Goal: Communication & Community: Answer question/provide support

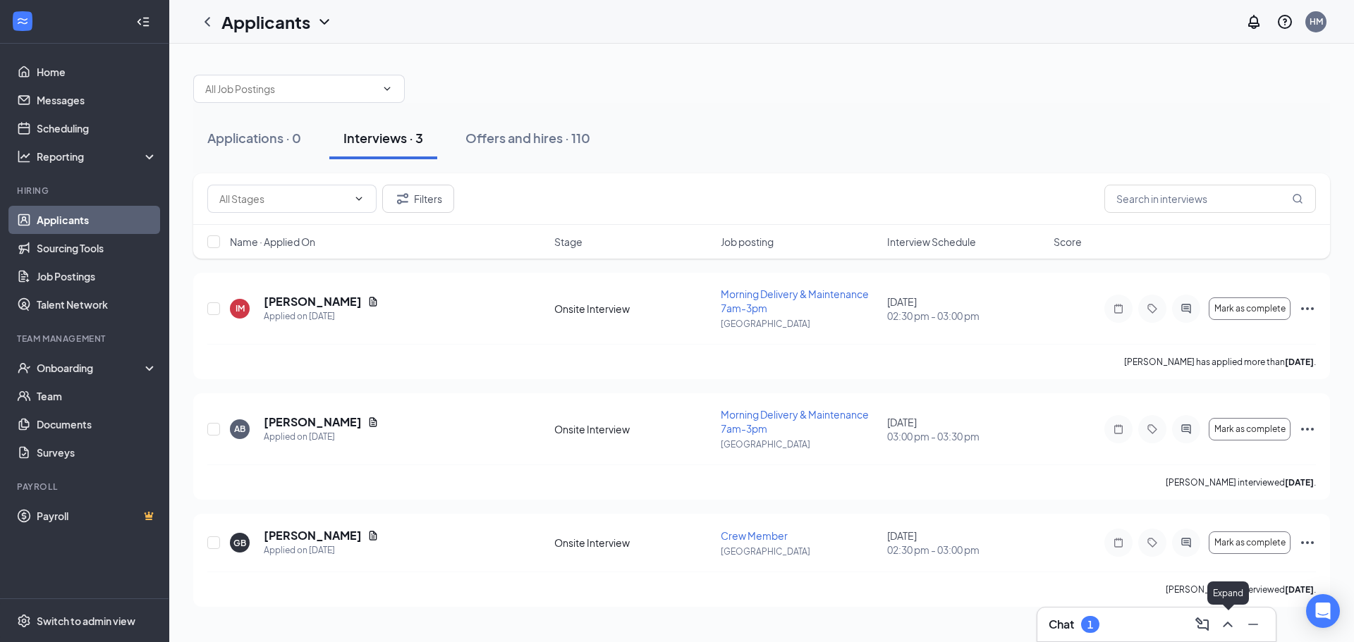
click at [1224, 625] on icon "ChevronUp" at bounding box center [1227, 624] width 17 height 17
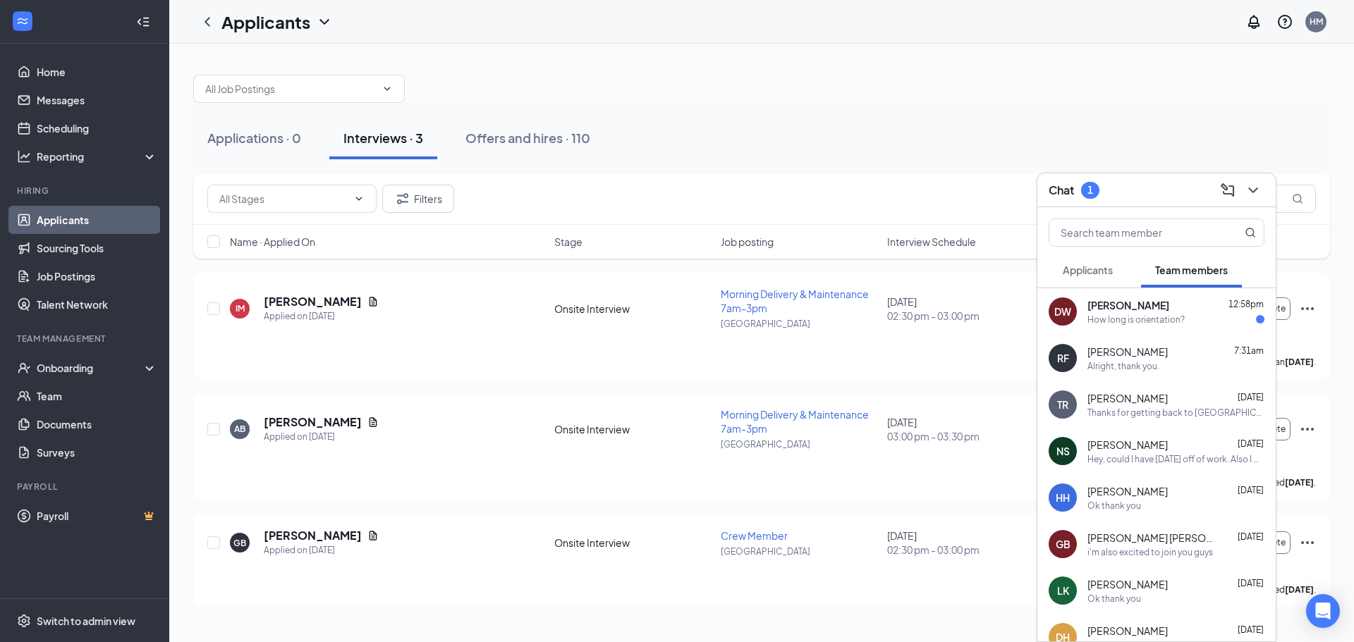
click at [1151, 318] on div "How long is orientation?" at bounding box center [1135, 320] width 97 height 12
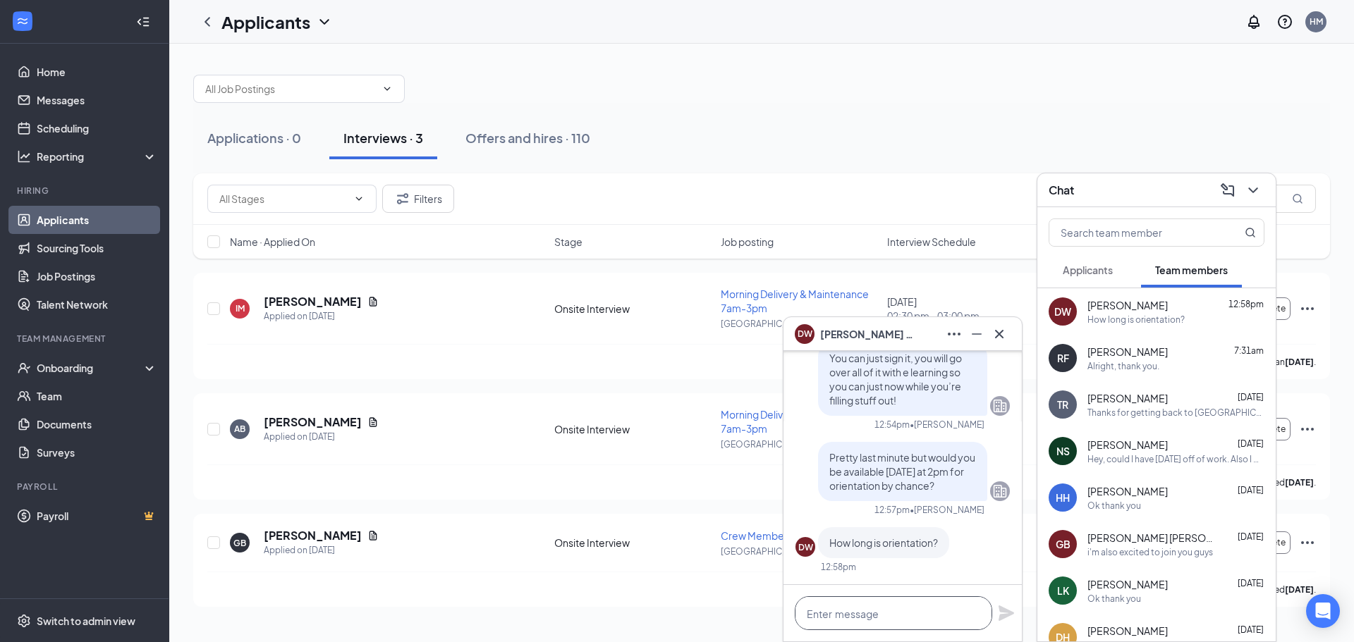
click at [855, 616] on textarea at bounding box center [893, 613] width 197 height 34
type textarea "A"
type textarea "Usually about an hour."
click at [1004, 618] on icon "Plane" at bounding box center [1006, 614] width 16 height 16
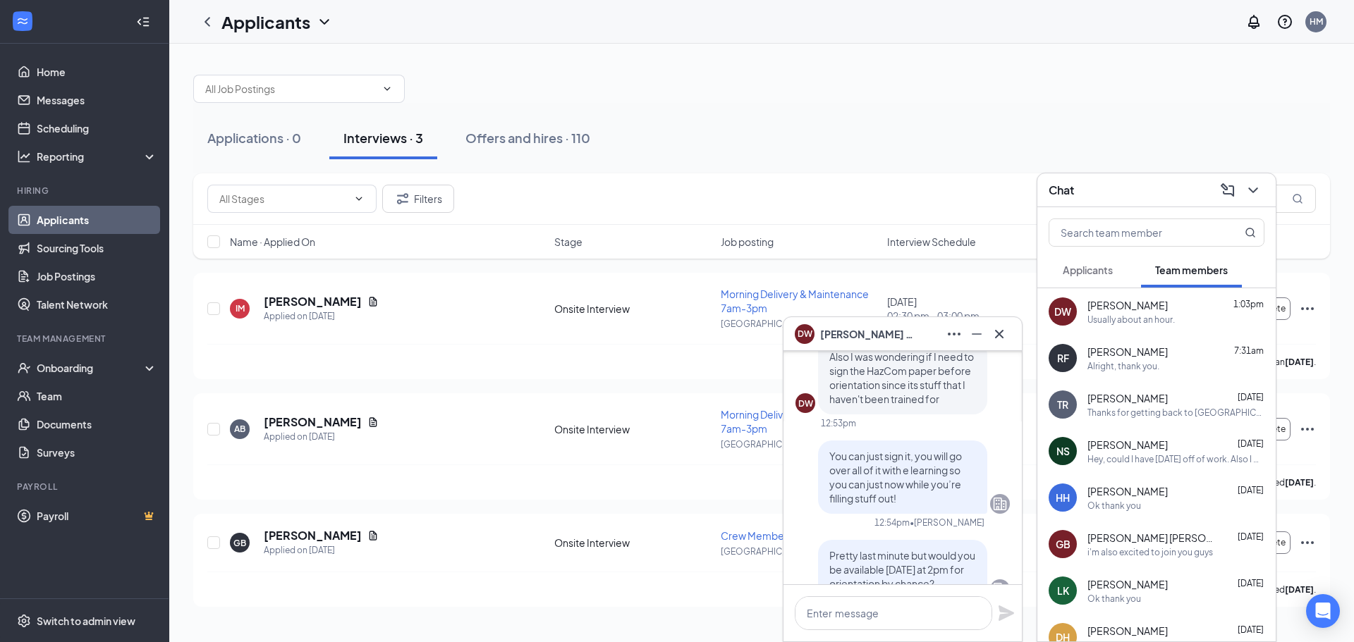
scroll to position [-212, 0]
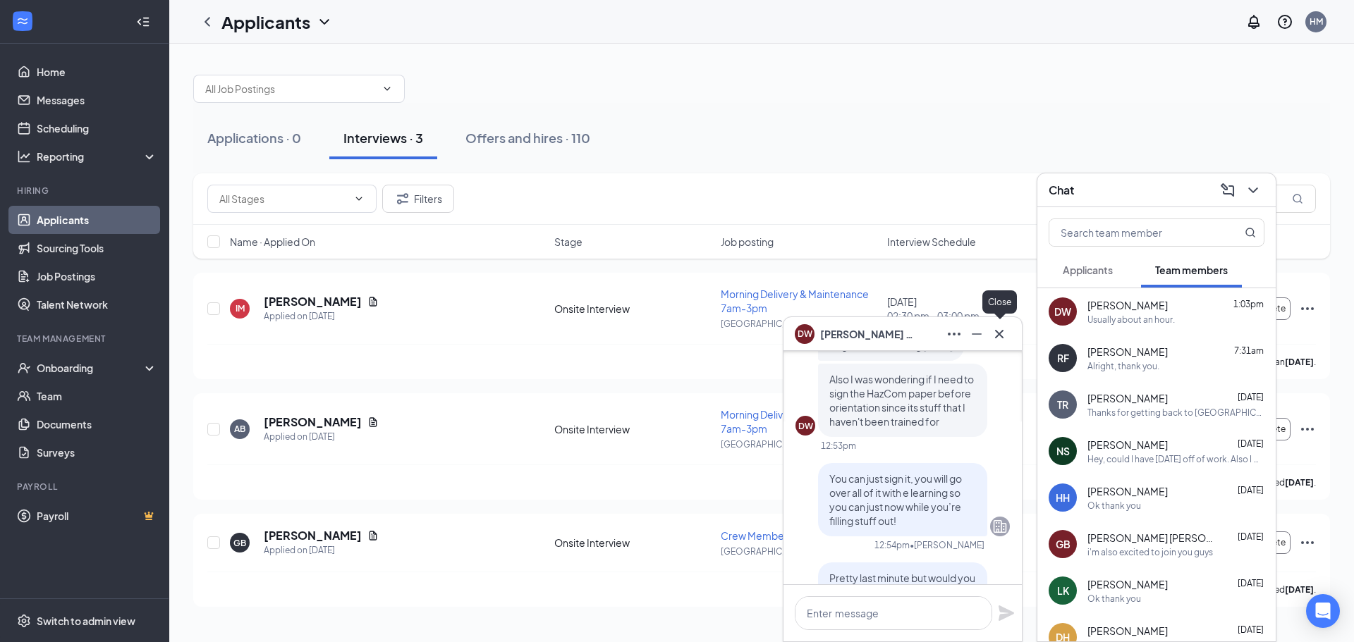
click at [998, 331] on icon "Cross" at bounding box center [999, 334] width 17 height 17
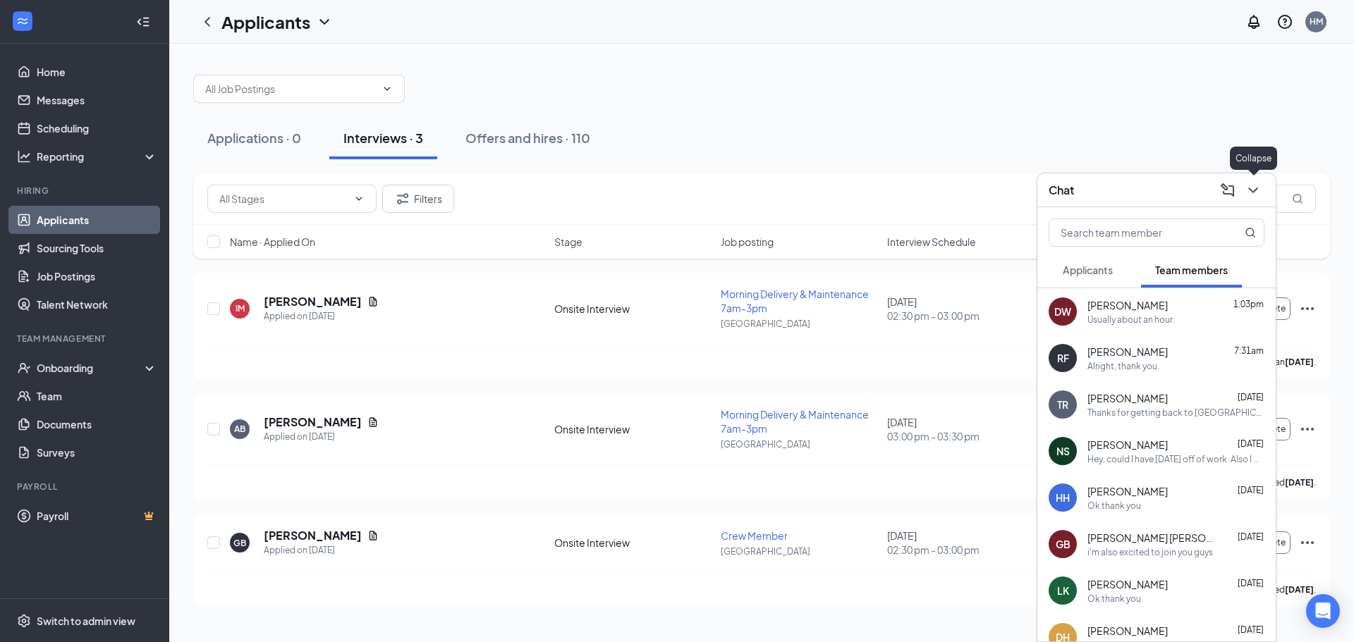
click at [1253, 195] on icon "ChevronDown" at bounding box center [1252, 190] width 17 height 17
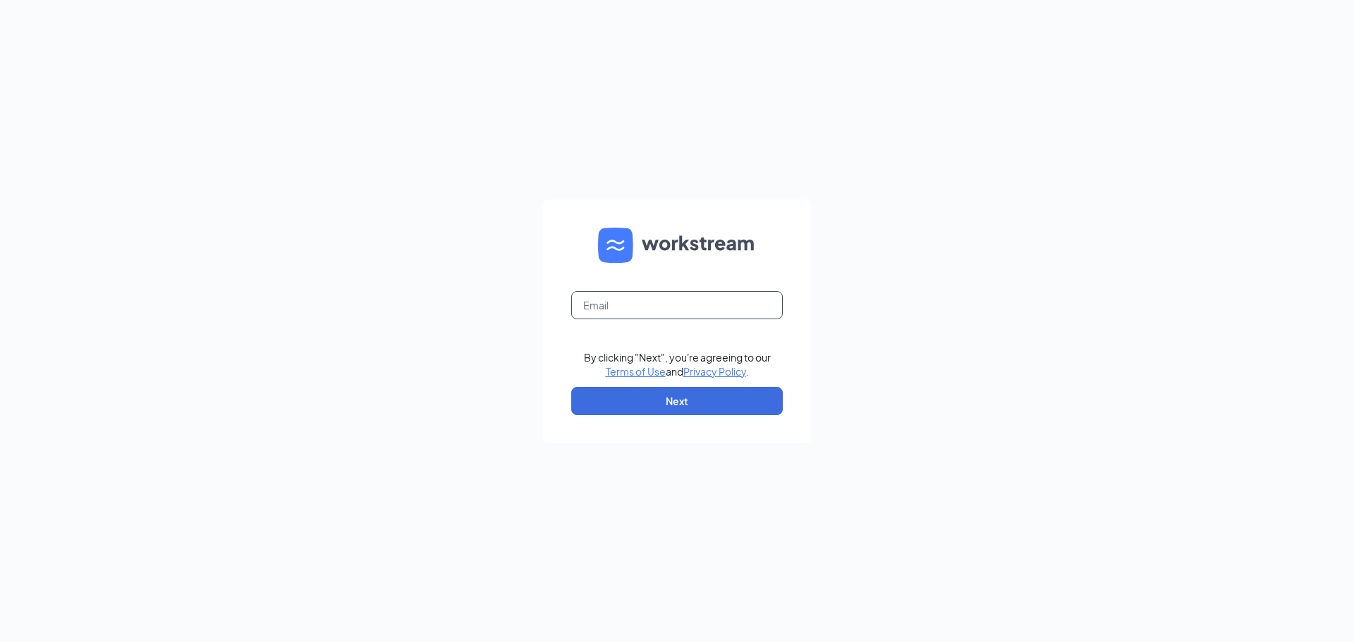
click at [596, 303] on input "text" at bounding box center [677, 305] width 212 height 28
type input "cfxculvers@gmail.com"
click at [678, 400] on button "Next" at bounding box center [677, 401] width 212 height 28
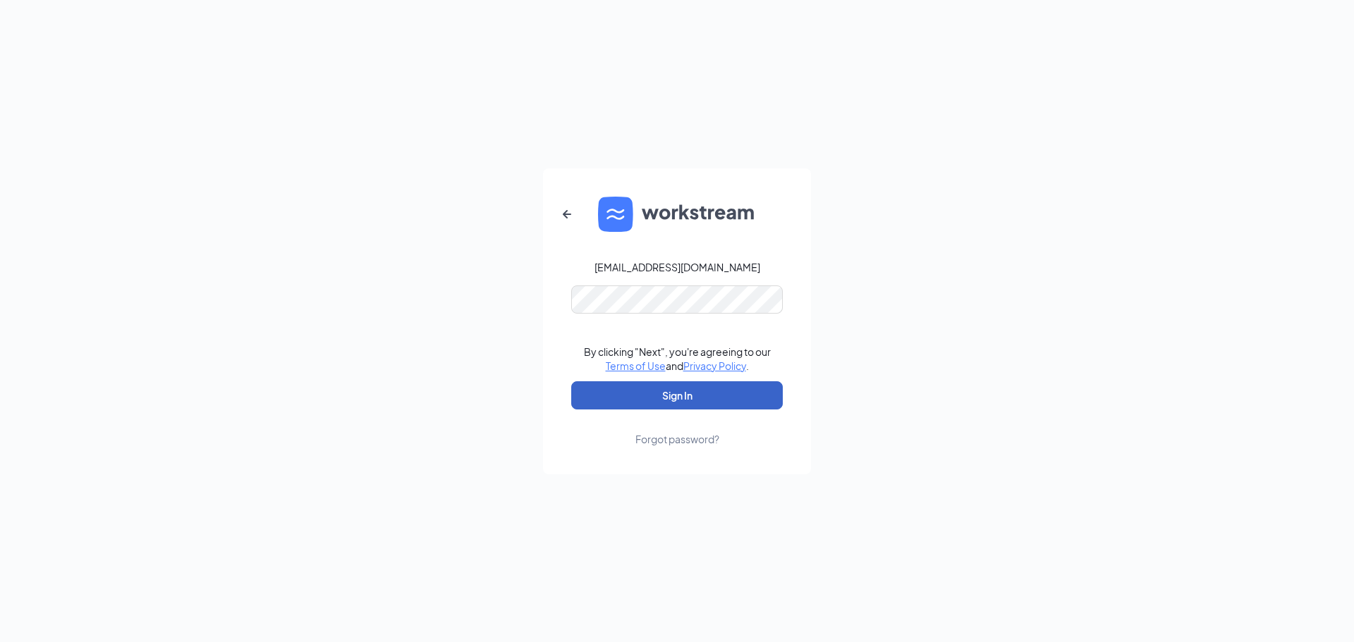
click at [683, 404] on button "Sign In" at bounding box center [677, 395] width 212 height 28
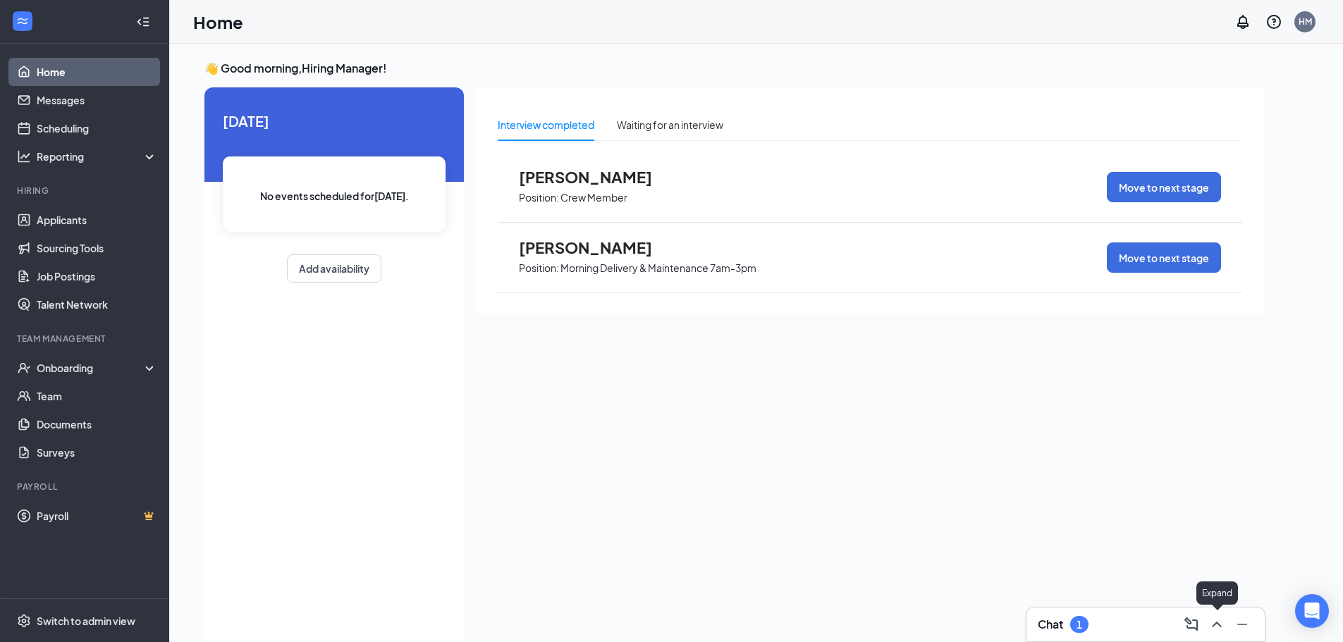
click at [1220, 627] on icon "ChevronUp" at bounding box center [1216, 624] width 17 height 17
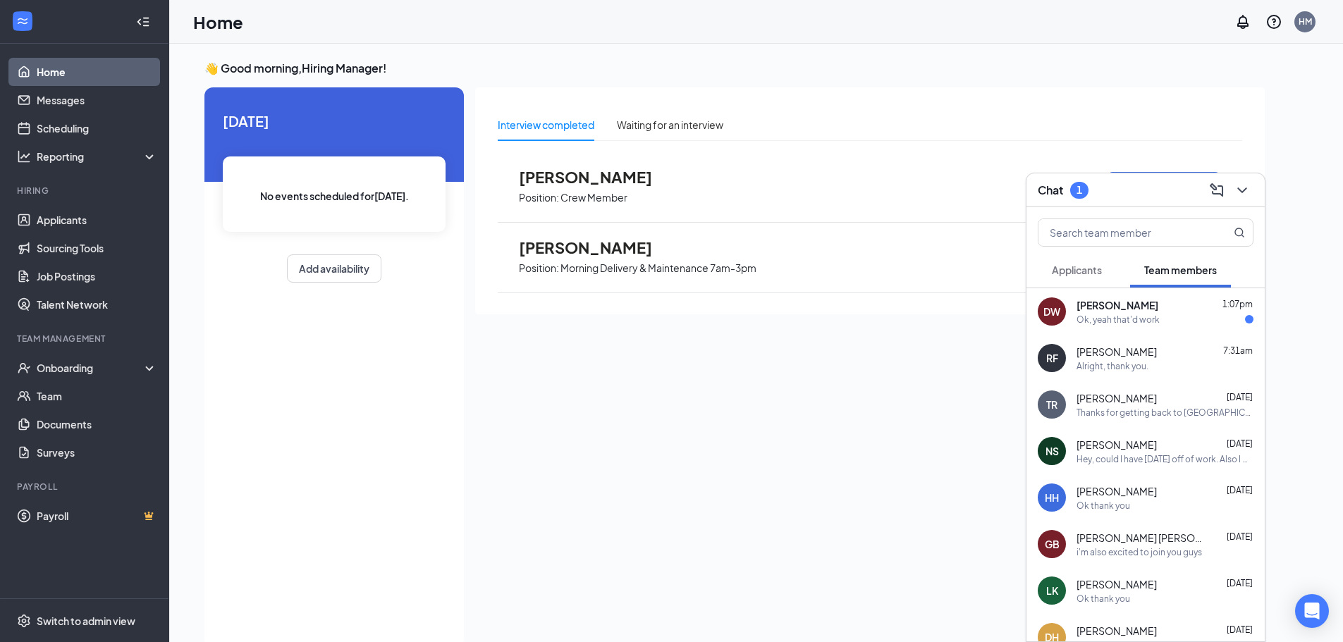
click at [1114, 404] on span "Talon Rohlik" at bounding box center [1117, 398] width 80 height 14
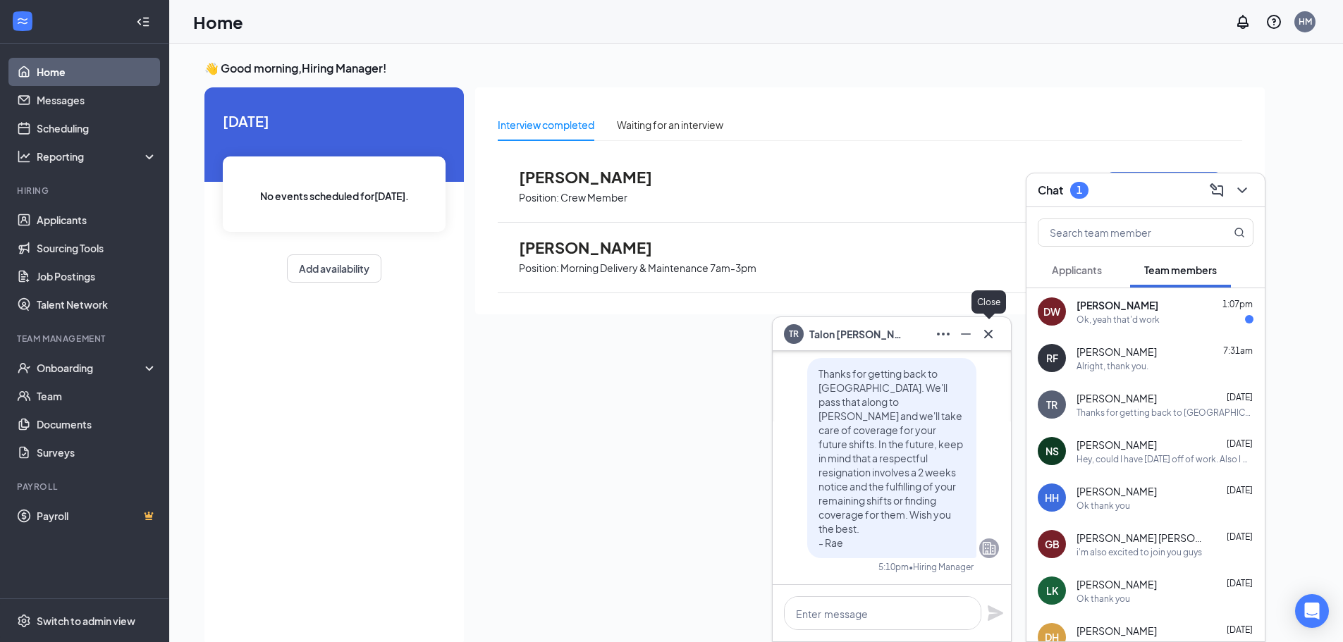
click at [987, 338] on icon "Cross" at bounding box center [988, 334] width 17 height 17
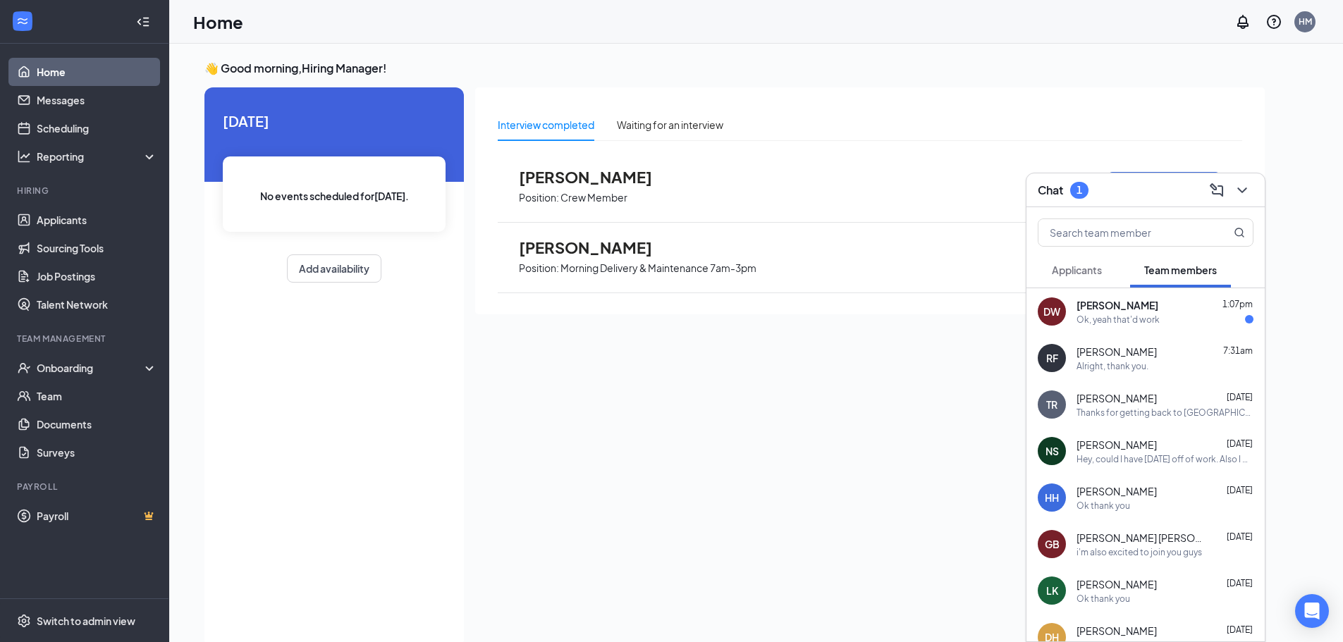
click at [1162, 319] on div "Ok, yeah that'd work" at bounding box center [1165, 320] width 177 height 12
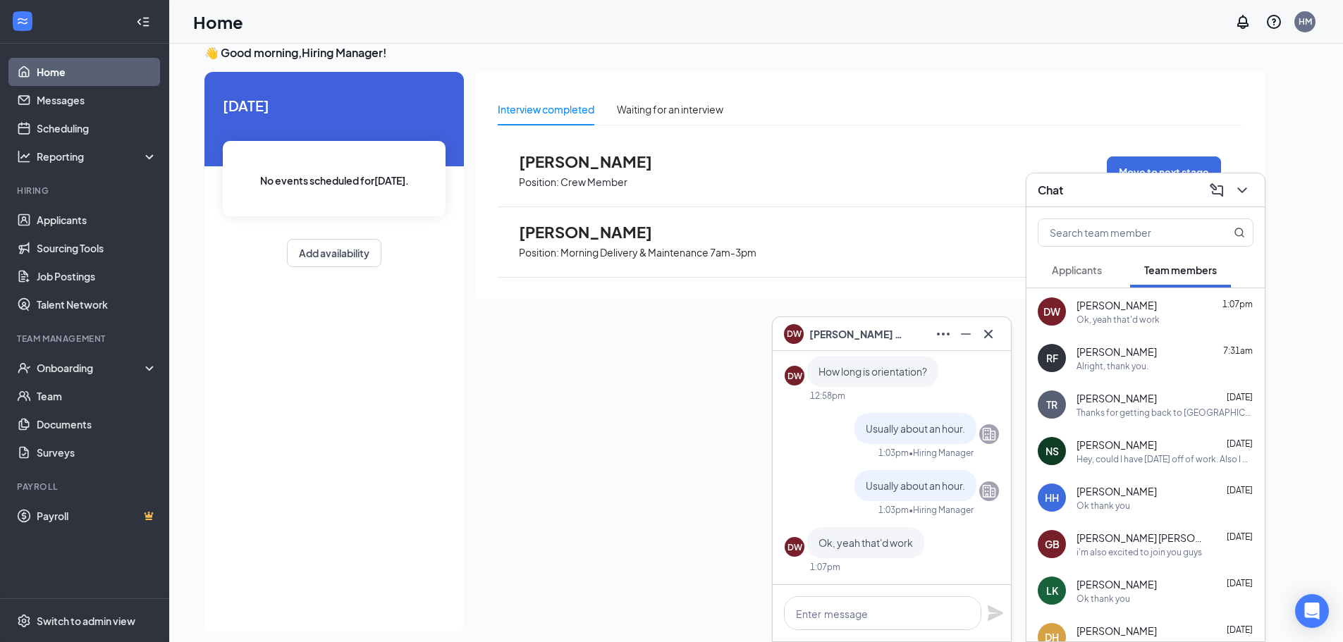
scroll to position [30, 0]
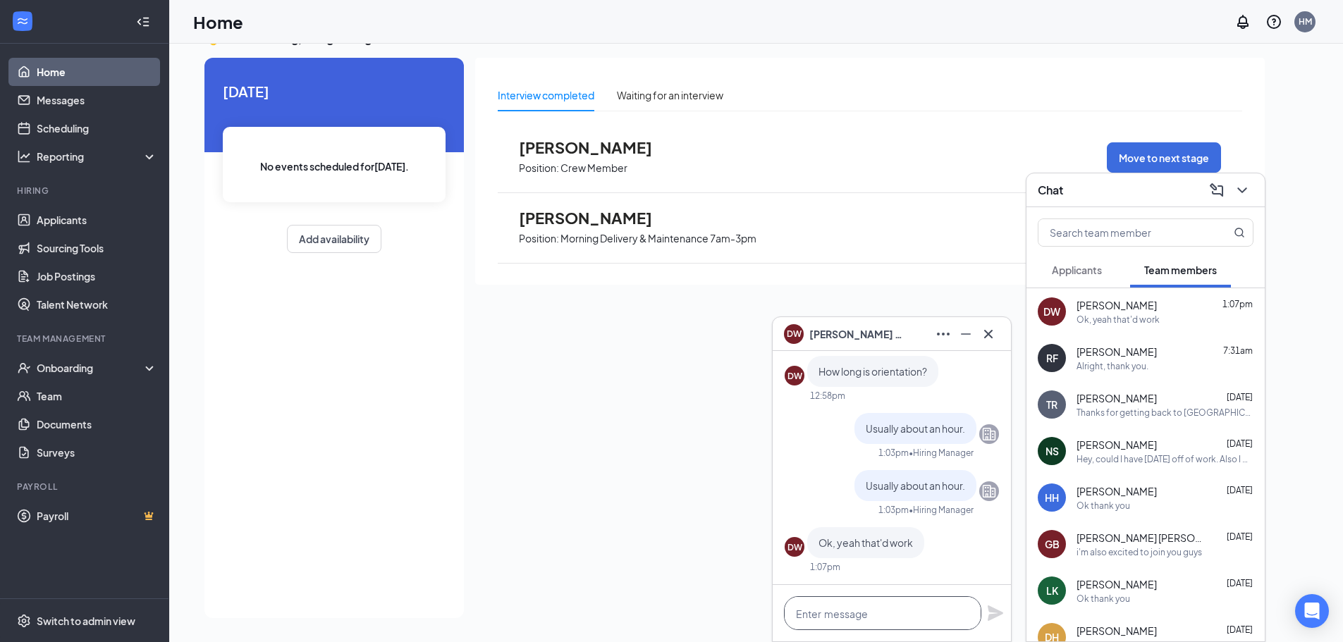
click at [861, 615] on textarea at bounding box center [882, 613] width 197 height 34
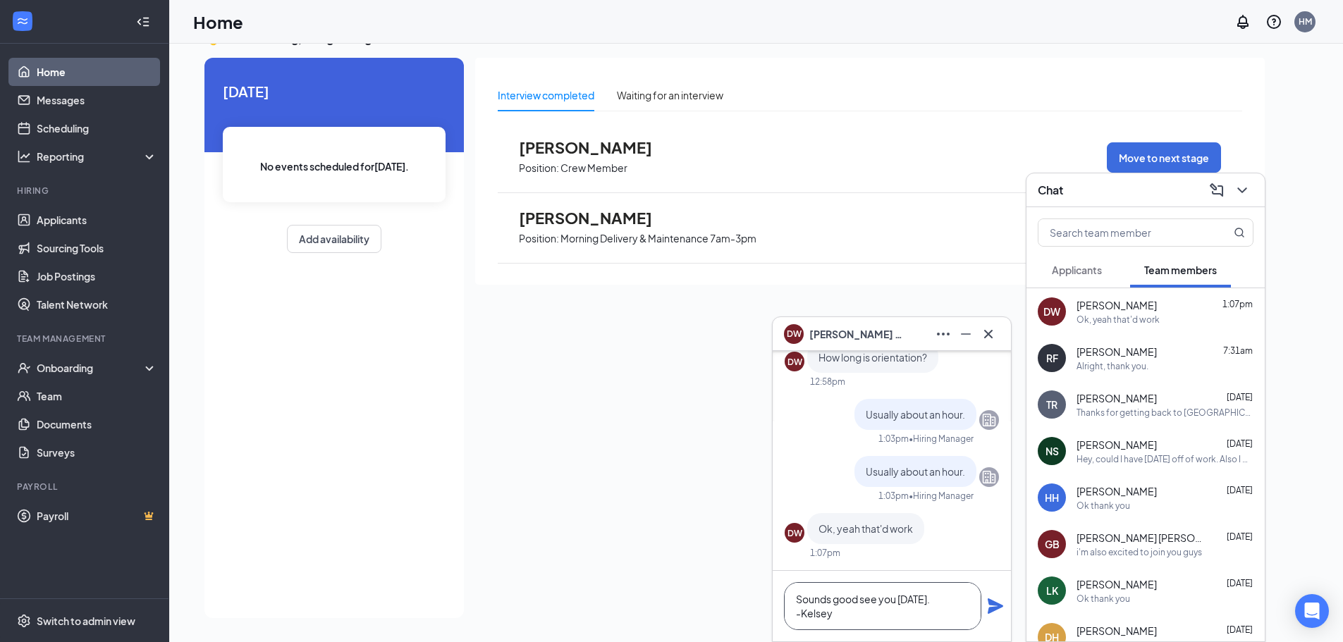
type textarea "Sounds good see you tomorrow. -Kelsey"
click at [1000, 603] on icon "Plane" at bounding box center [995, 606] width 17 height 17
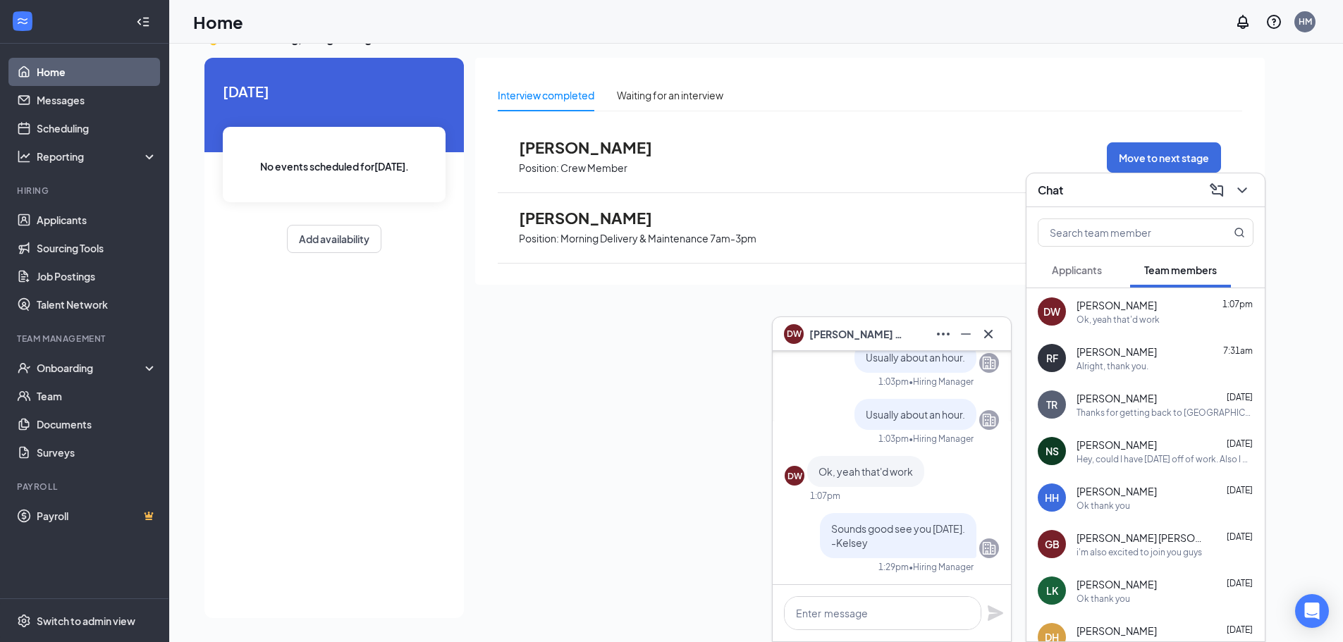
scroll to position [0, 0]
click at [988, 329] on icon "Cross" at bounding box center [988, 334] width 17 height 17
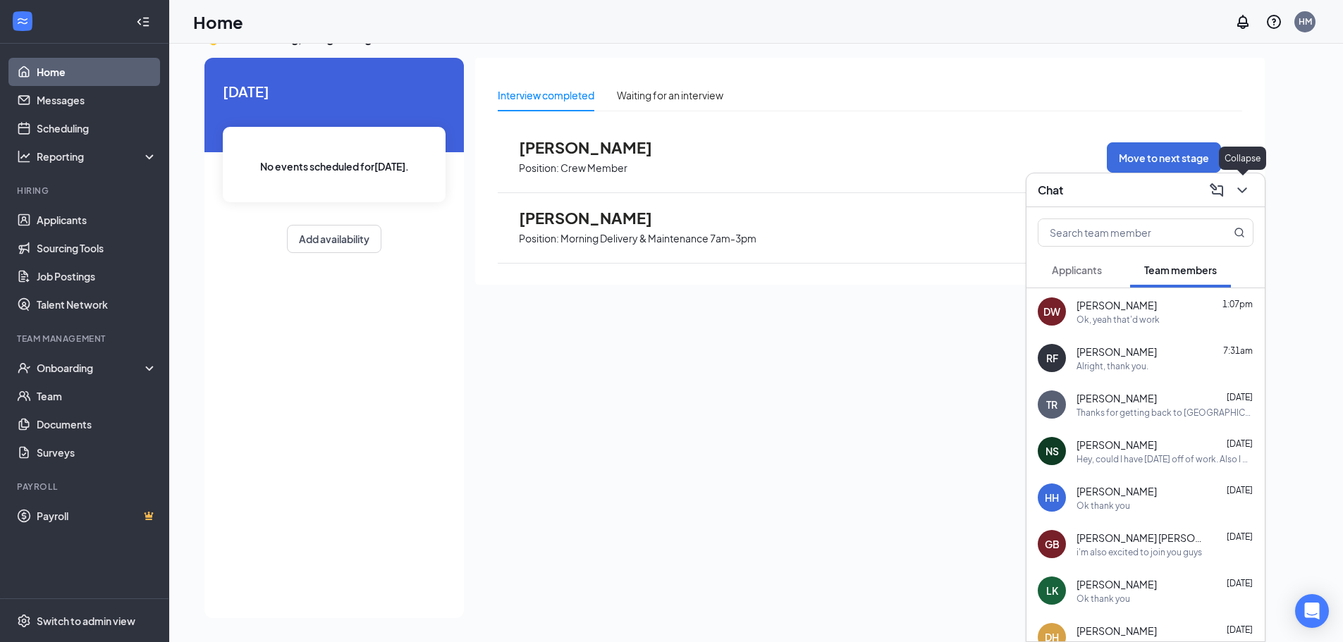
click at [1236, 184] on icon "ChevronDown" at bounding box center [1242, 190] width 17 height 17
